Goal: Transaction & Acquisition: Download file/media

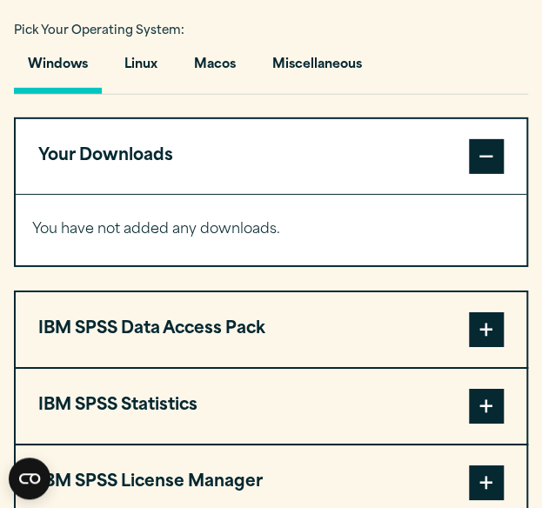
scroll to position [1250, 0]
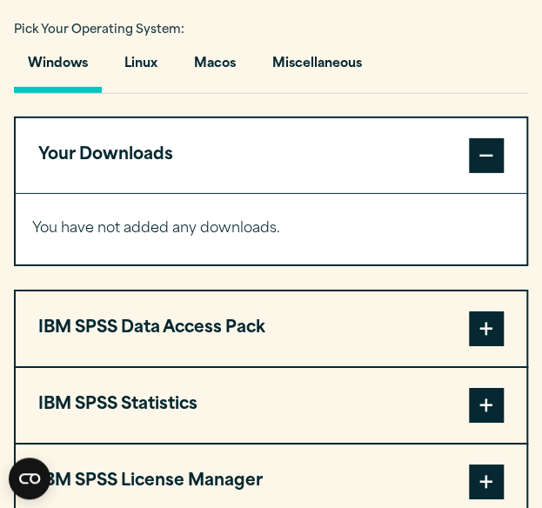
click at [74, 93] on button "Windows" at bounding box center [58, 68] width 88 height 50
click at [483, 173] on span at bounding box center [486, 155] width 35 height 35
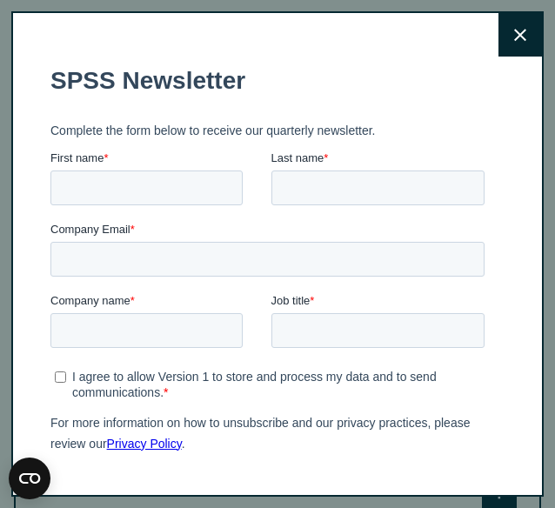
click at [508, 26] on button "Close" at bounding box center [519, 34] width 43 height 43
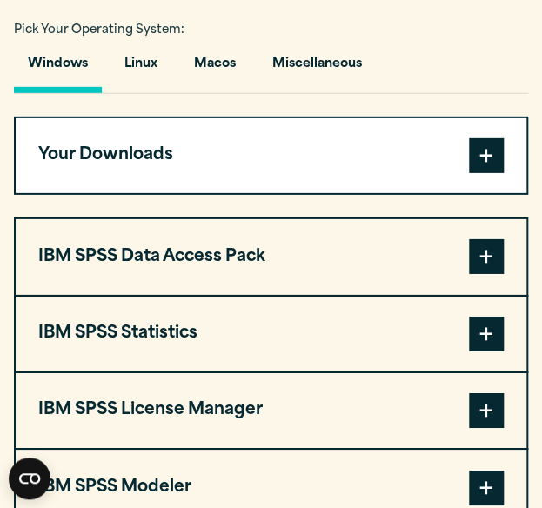
click at [467, 371] on button "IBM SPSS Statistics" at bounding box center [271, 333] width 510 height 75
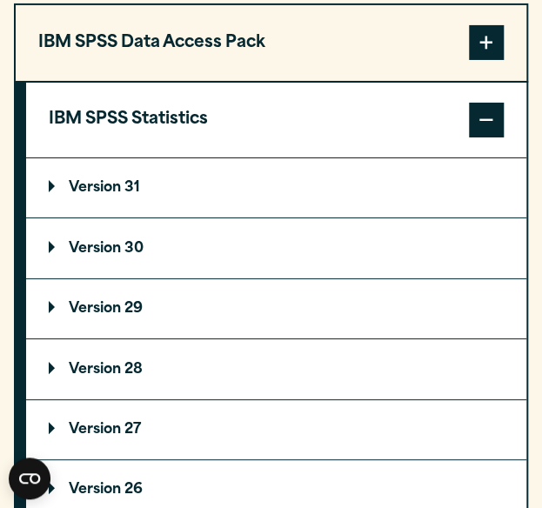
scroll to position [1470, 0]
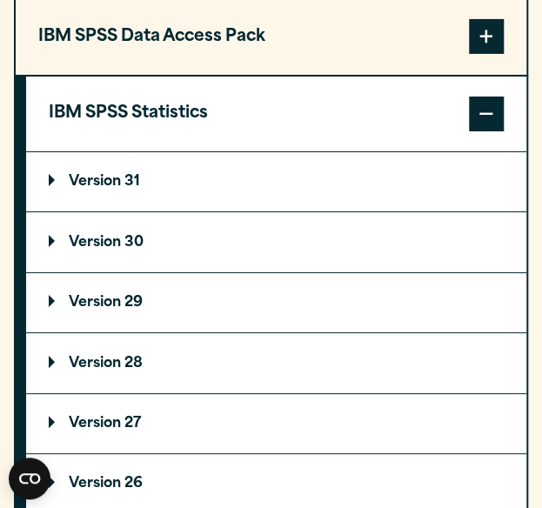
click at [261, 267] on summary "Version 30" at bounding box center [276, 241] width 500 height 59
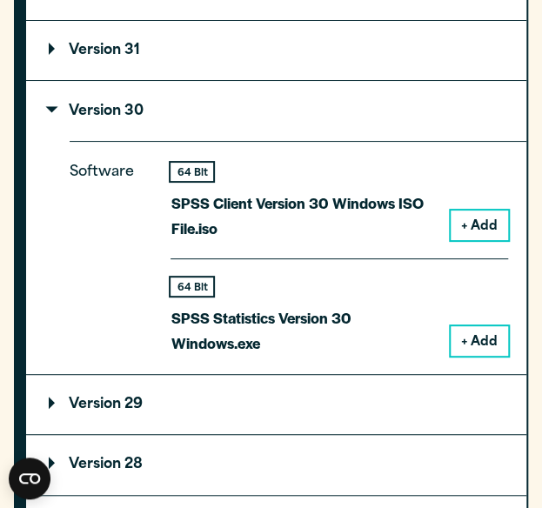
scroll to position [1602, 0]
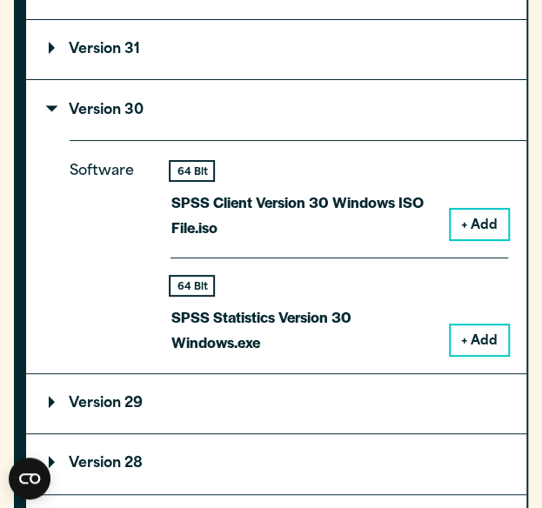
click at [451, 355] on button "+ Add" at bounding box center [478, 340] width 57 height 30
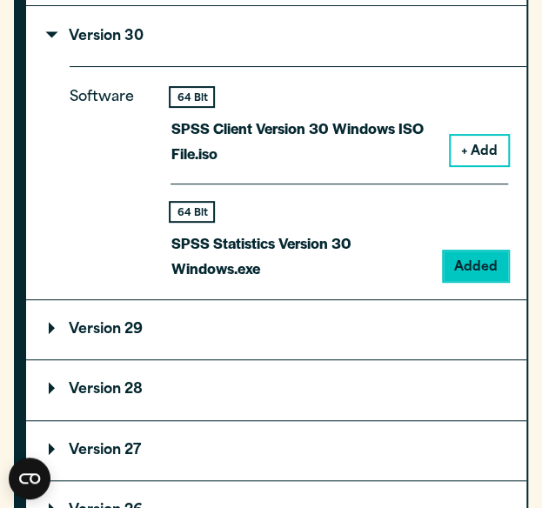
scroll to position [1677, 0]
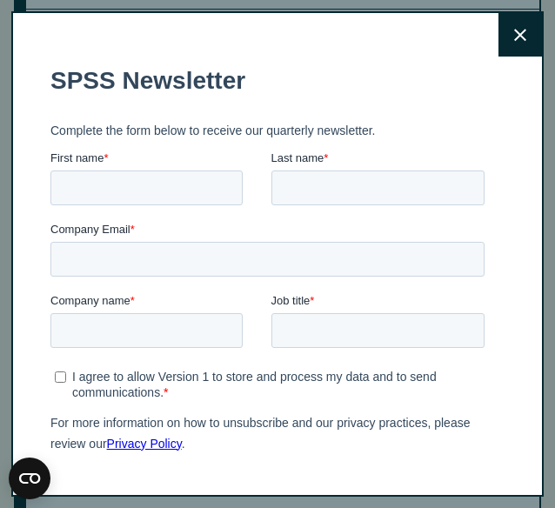
click at [514, 37] on icon at bounding box center [520, 35] width 12 height 13
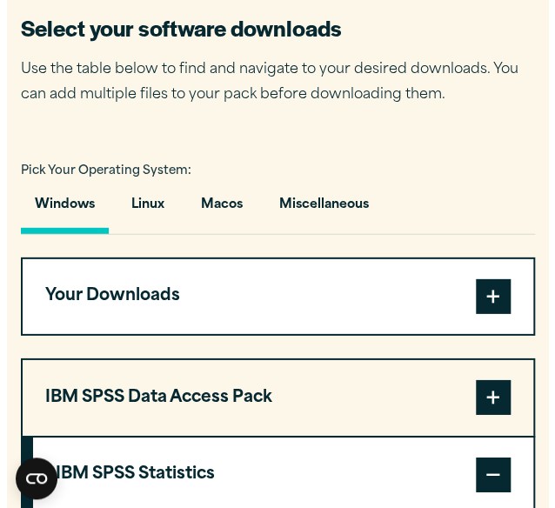
scroll to position [1116, 0]
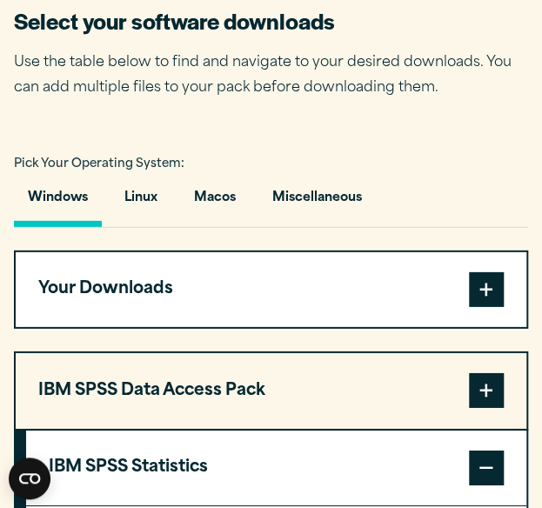
click at [480, 307] on span at bounding box center [486, 289] width 35 height 35
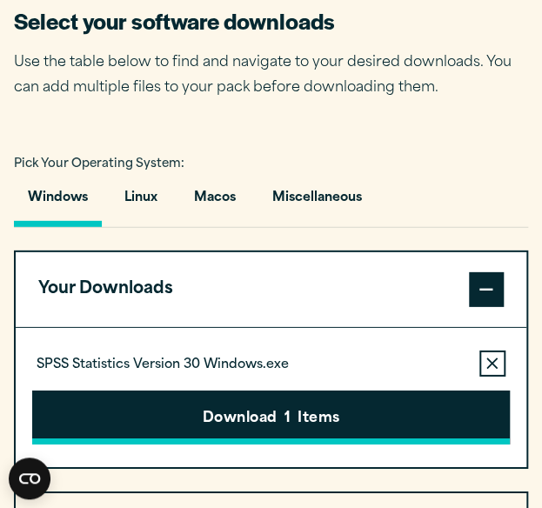
click at [363, 444] on button "Download 1 Items" at bounding box center [270, 417] width 477 height 54
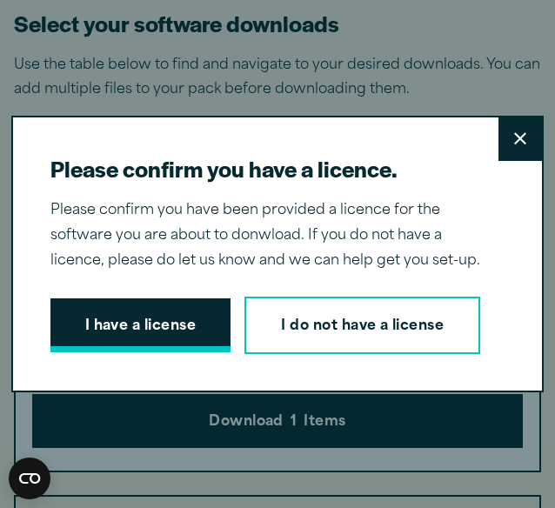
click at [125, 300] on button "I have a license" at bounding box center [140, 325] width 181 height 54
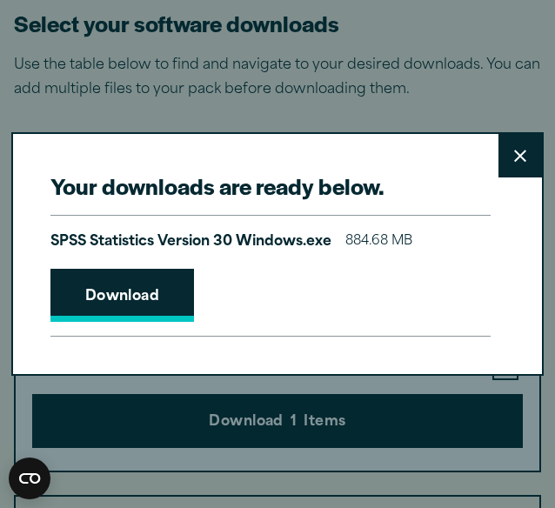
click at [72, 306] on link "Download" at bounding box center [122, 296] width 144 height 54
